Goal: Task Accomplishment & Management: Complete application form

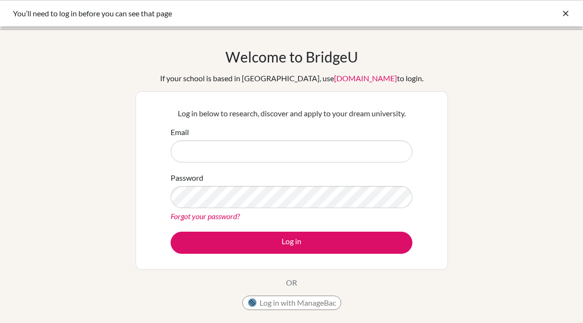
click at [301, 150] on input "Email" at bounding box center [292, 151] width 242 height 22
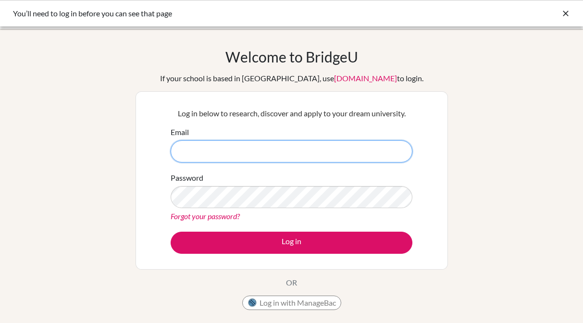
type input "[EMAIL_ADDRESS][DOMAIN_NAME]"
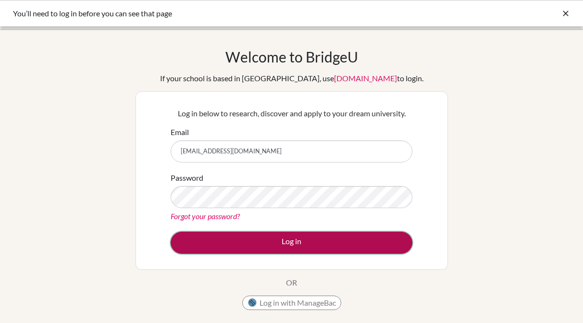
click at [296, 241] on button "Log in" at bounding box center [292, 243] width 242 height 22
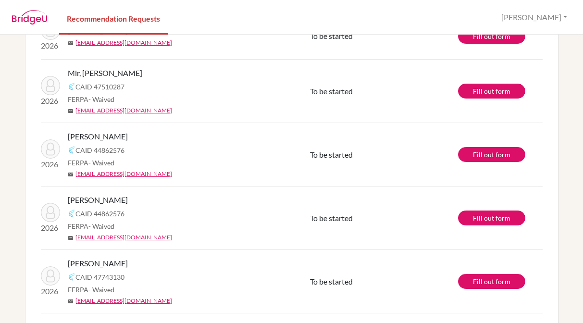
scroll to position [475, 0]
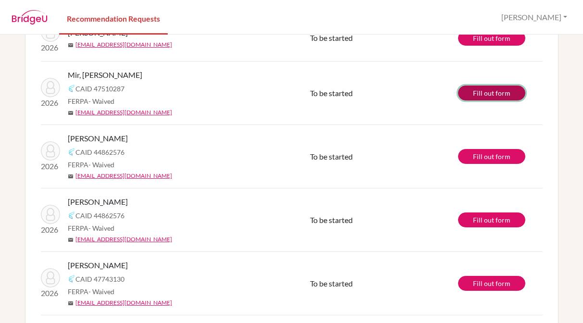
click at [499, 91] on link "Fill out form" at bounding box center [491, 93] width 67 height 15
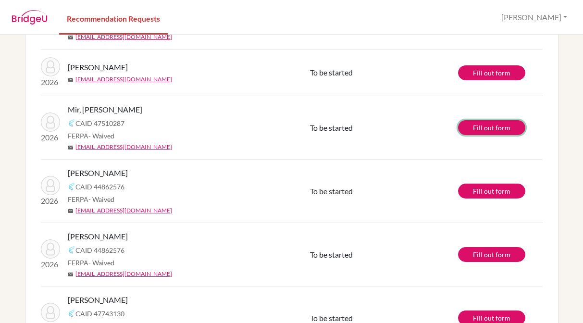
scroll to position [427, 0]
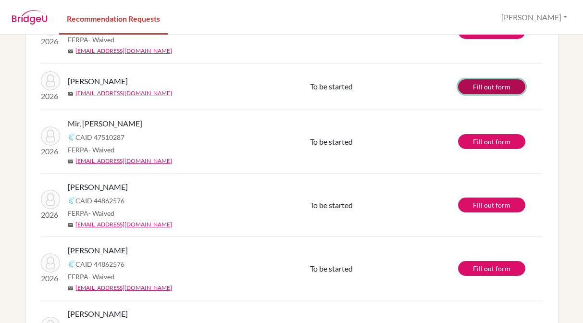
click at [482, 89] on link "Fill out form" at bounding box center [491, 86] width 67 height 15
